Goal: Find specific page/section: Find specific page/section

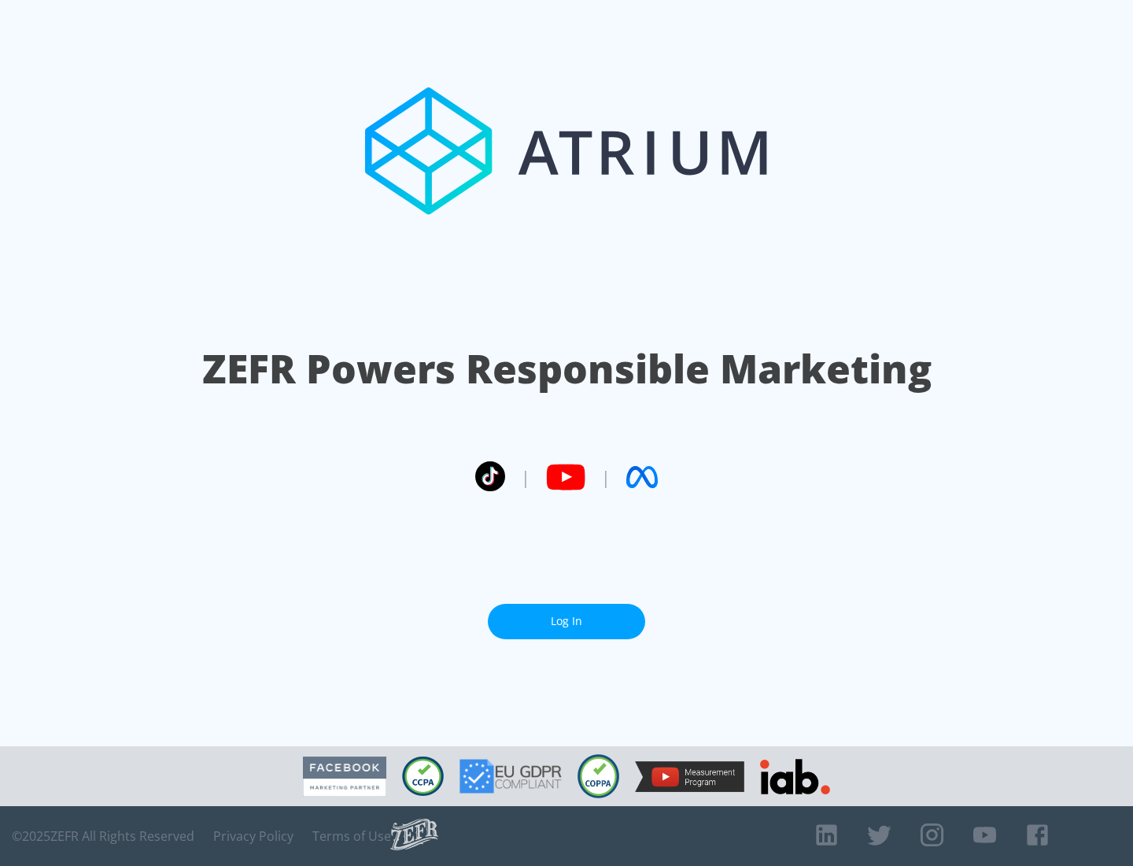
click at [567, 621] on link "Log In" at bounding box center [566, 621] width 157 height 35
